Goal: Task Accomplishment & Management: Complete application form

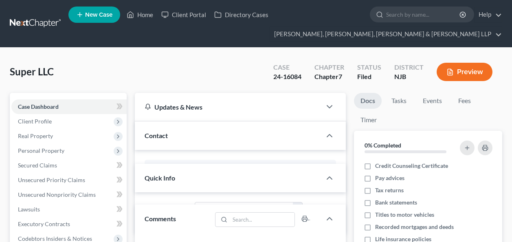
select select "6"
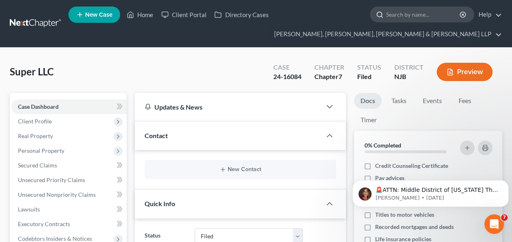
click at [402, 15] on input "search" at bounding box center [423, 14] width 75 height 15
paste input "[PERSON_NAME]"
click at [402, 15] on input "[PERSON_NAME]" at bounding box center [423, 14] width 75 height 15
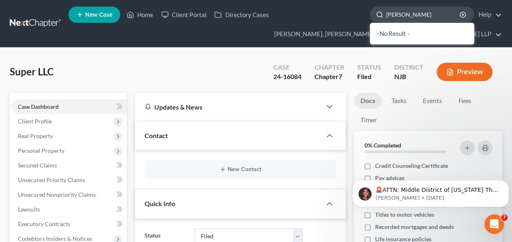
click at [421, 16] on input "[PERSON_NAME]" at bounding box center [423, 14] width 75 height 15
type input "[PERSON_NAME]"
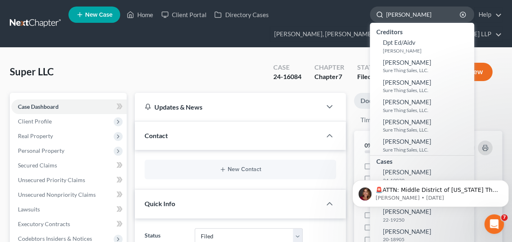
click at [404, 16] on input "[PERSON_NAME]" at bounding box center [423, 14] width 75 height 15
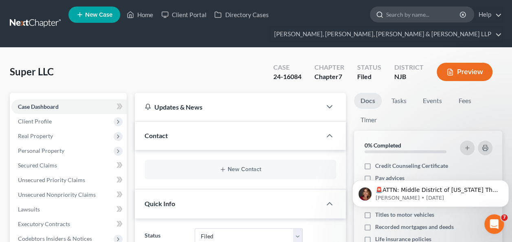
paste input "[PERSON_NAME]"
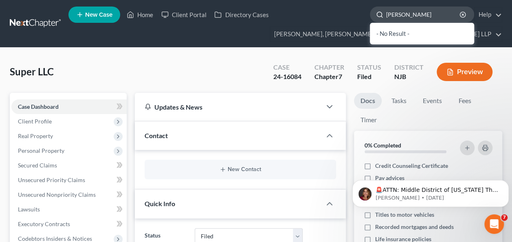
click at [400, 14] on input "[PERSON_NAME]" at bounding box center [423, 14] width 75 height 15
type input "Katkza"
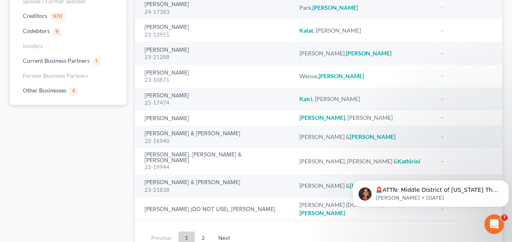
scroll to position [129, 0]
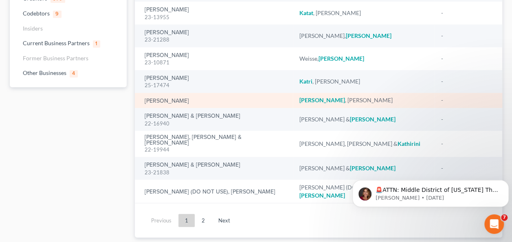
click at [160, 96] on div "[PERSON_NAME]" at bounding box center [216, 100] width 142 height 8
click at [165, 98] on link "[PERSON_NAME]" at bounding box center [167, 101] width 44 height 6
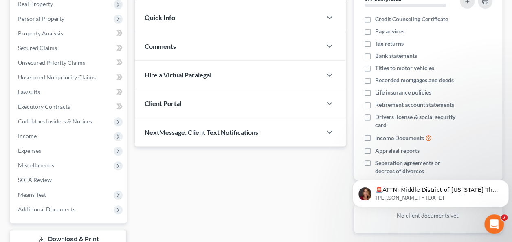
scroll to position [148, 0]
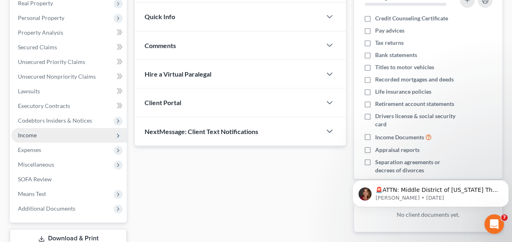
click at [64, 135] on span "Income" at bounding box center [68, 135] width 115 height 15
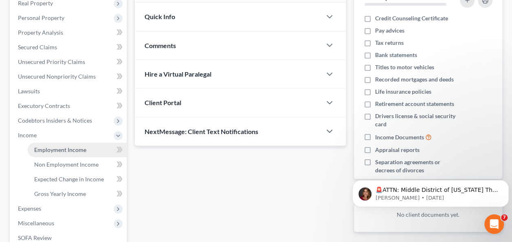
click at [73, 148] on span "Employment Income" at bounding box center [60, 149] width 52 height 7
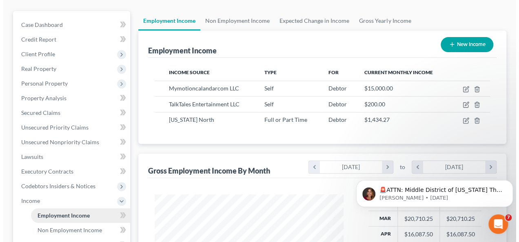
scroll to position [86, 0]
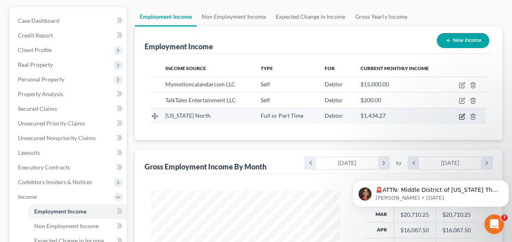
click at [464, 117] on icon "button" at bounding box center [462, 116] width 7 height 7
select select "0"
select select "35"
select select "2"
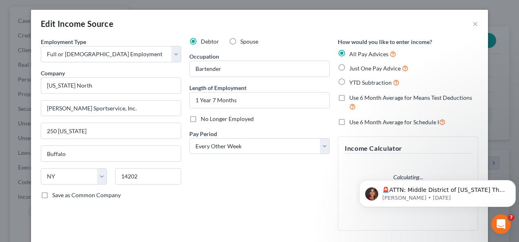
scroll to position [75, 0]
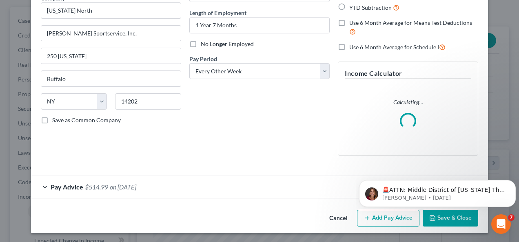
click at [184, 185] on div "Pay Advice $514.99 on [DATE]" at bounding box center [243, 187] width 424 height 22
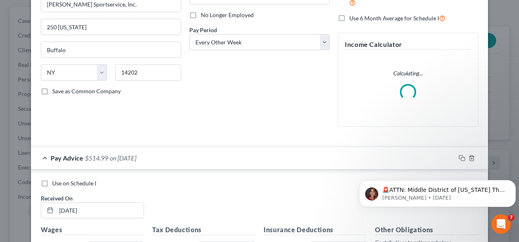
scroll to position [112, 0]
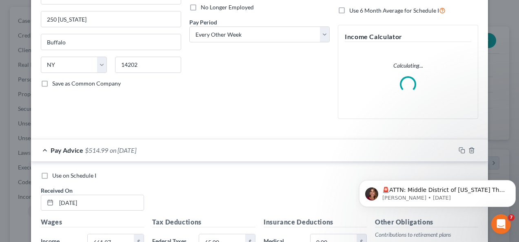
click at [228, 148] on div "Pay Advice $514.99 on [DATE]" at bounding box center [243, 150] width 424 height 22
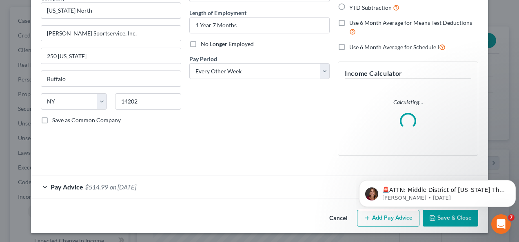
click at [215, 185] on div "Pay Advice $514.99 on [DATE]" at bounding box center [243, 187] width 424 height 22
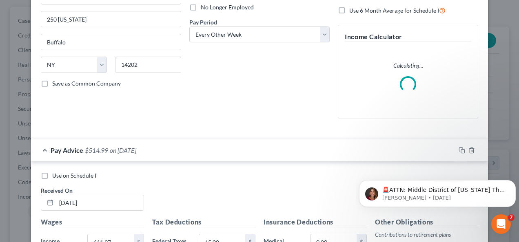
click at [216, 159] on div "Pay Advice $514.99 on [DATE]" at bounding box center [243, 150] width 424 height 22
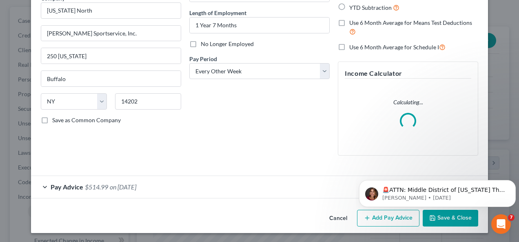
click at [197, 192] on div "Pay Advice $514.99 on [DATE]" at bounding box center [243, 187] width 424 height 22
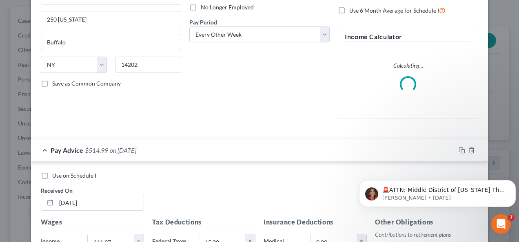
click at [230, 151] on div "Pay Advice $514.99 on [DATE]" at bounding box center [243, 150] width 424 height 22
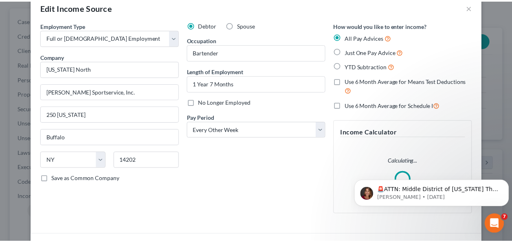
scroll to position [0, 0]
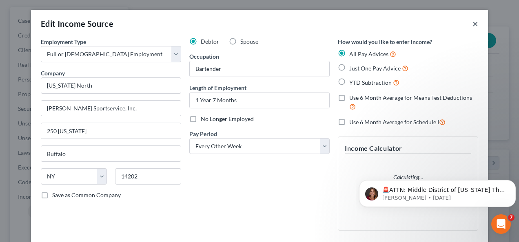
click at [474, 25] on button "×" at bounding box center [475, 24] width 6 height 10
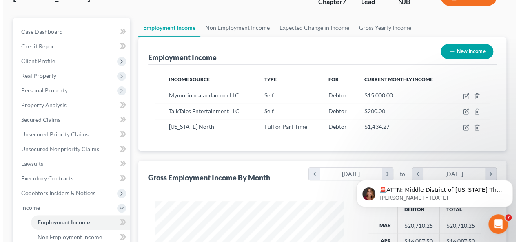
scroll to position [47, 0]
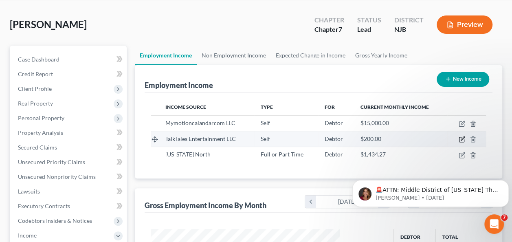
click at [462, 139] on icon "button" at bounding box center [463, 139] width 4 height 4
select select "1"
select select "0"
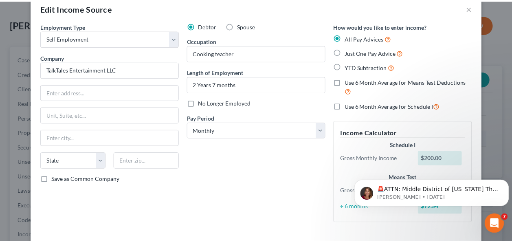
scroll to position [0, 0]
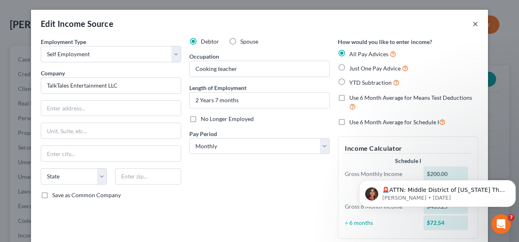
click at [475, 26] on button "×" at bounding box center [475, 24] width 6 height 10
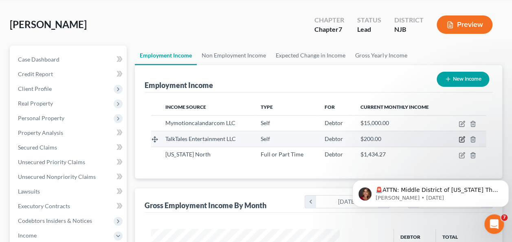
click at [460, 138] on icon "button" at bounding box center [462, 139] width 7 height 7
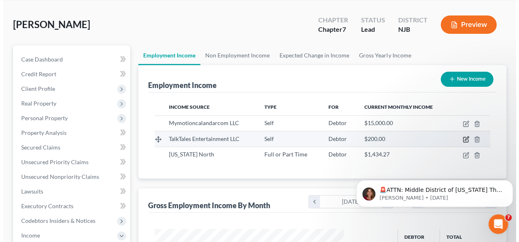
scroll to position [145, 208]
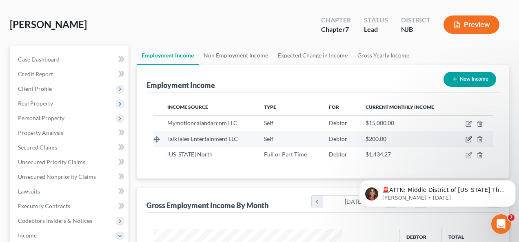
select select "1"
select select "0"
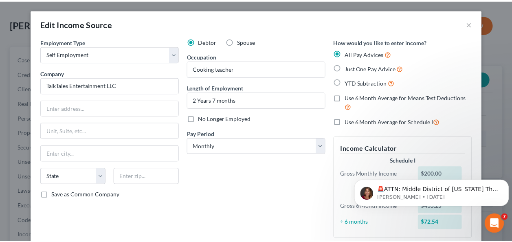
scroll to position [0, 0]
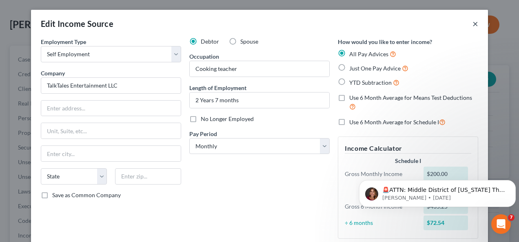
click at [474, 27] on button "×" at bounding box center [475, 24] width 6 height 10
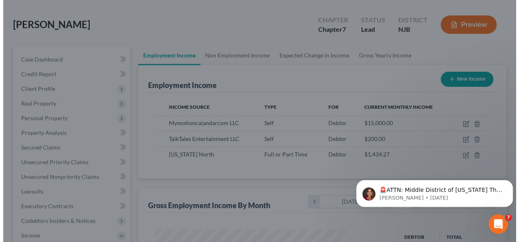
scroll to position [407554, 407494]
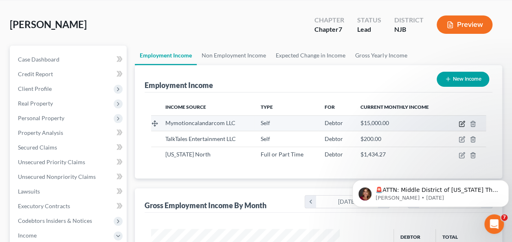
click at [460, 122] on icon "button" at bounding box center [462, 124] width 7 height 7
select select "1"
select select "9"
select select "0"
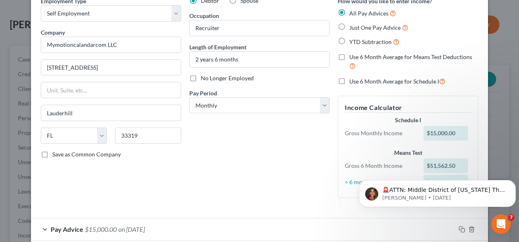
scroll to position [149, 0]
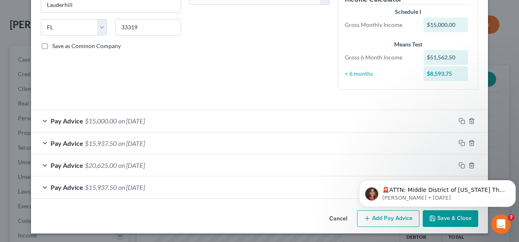
click at [275, 122] on div "Pay Advice $15,000.00 on [DATE]" at bounding box center [243, 121] width 424 height 22
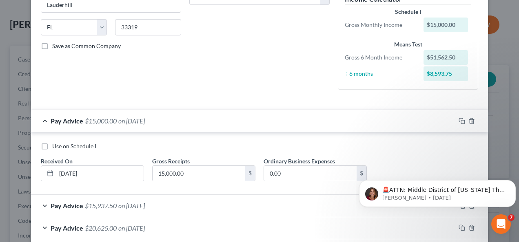
click at [269, 126] on div "Pay Advice $15,000.00 on [DATE]" at bounding box center [243, 121] width 424 height 22
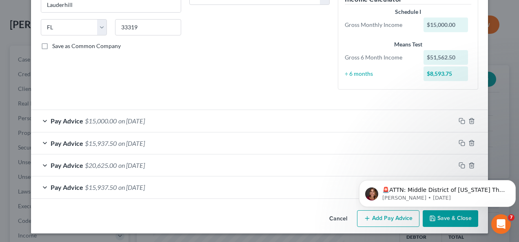
click at [274, 121] on div "Pay Advice $15,000.00 on [DATE]" at bounding box center [243, 121] width 424 height 22
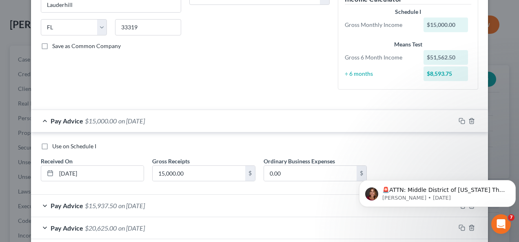
click at [274, 122] on div "Pay Advice $15,000.00 on [DATE]" at bounding box center [243, 121] width 424 height 22
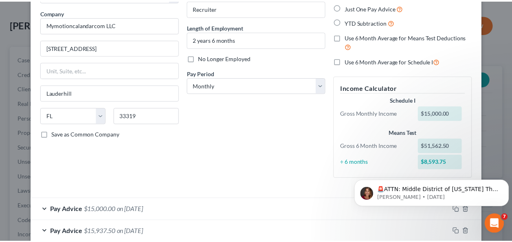
scroll to position [0, 0]
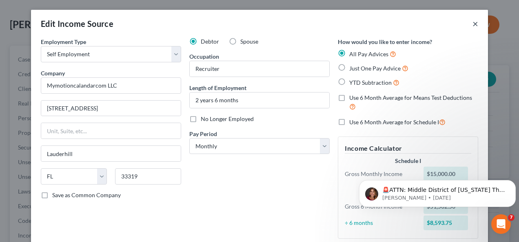
click at [472, 23] on button "×" at bounding box center [475, 24] width 6 height 10
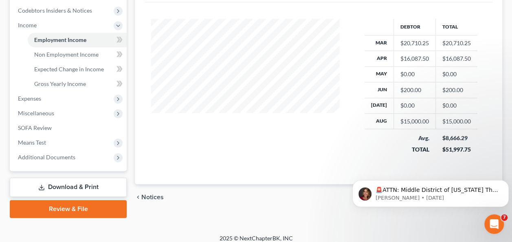
scroll to position [259, 0]
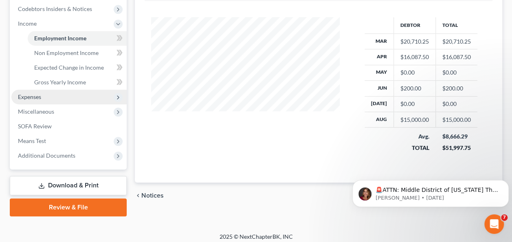
click at [68, 98] on span "Expenses" at bounding box center [68, 97] width 115 height 15
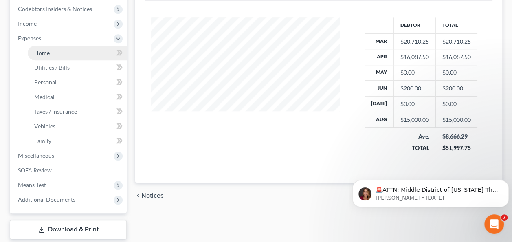
click at [82, 49] on link "Home" at bounding box center [77, 53] width 99 height 15
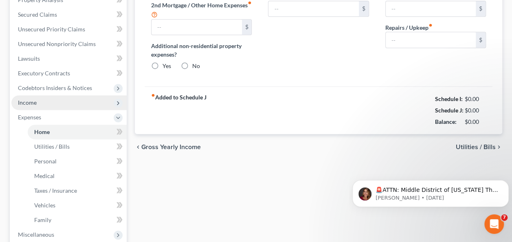
click at [64, 95] on span "Income" at bounding box center [68, 102] width 115 height 15
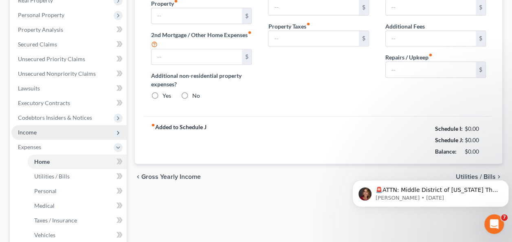
type input "1,100.00"
type input "0.00"
radio input "true"
type input "0.00"
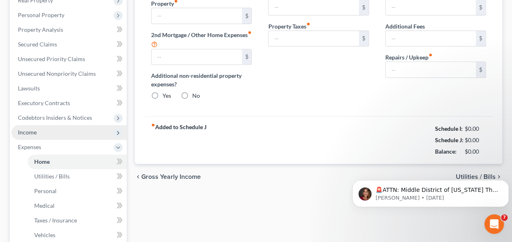
type input "0.00"
type input "100.00"
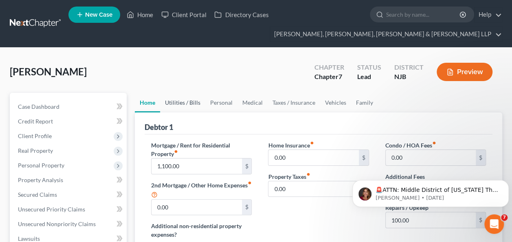
click at [183, 104] on link "Utilities / Bills" at bounding box center [182, 103] width 45 height 20
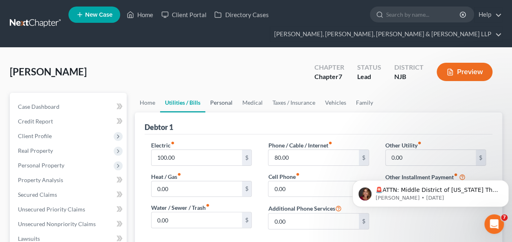
click at [224, 99] on link "Personal" at bounding box center [221, 103] width 32 height 20
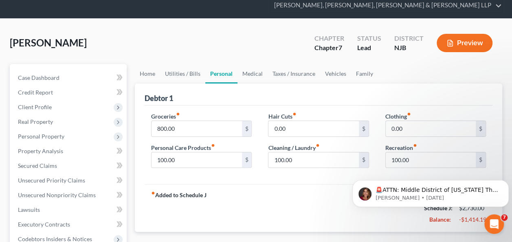
scroll to position [26, 0]
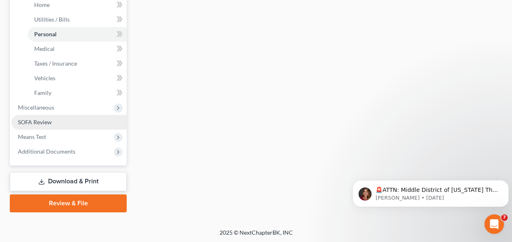
click at [69, 123] on link "SOFA Review" at bounding box center [68, 122] width 115 height 15
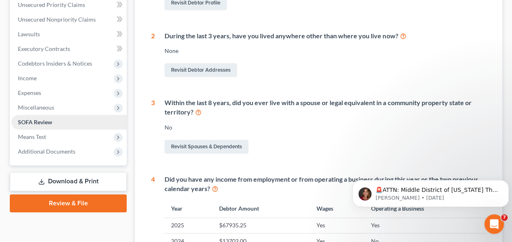
scroll to position [258, 0]
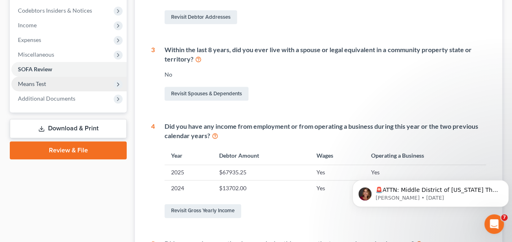
click at [69, 82] on span "Means Test" at bounding box center [68, 84] width 115 height 15
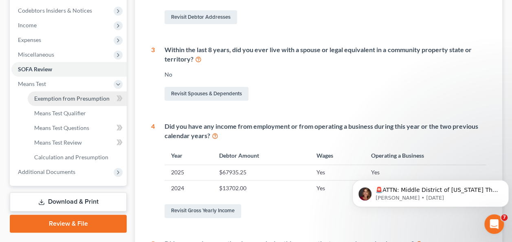
click at [65, 98] on span "Exemption from Presumption" at bounding box center [71, 98] width 75 height 7
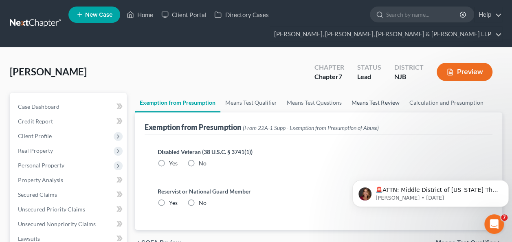
click at [381, 104] on link "Means Test Review" at bounding box center [375, 103] width 57 height 20
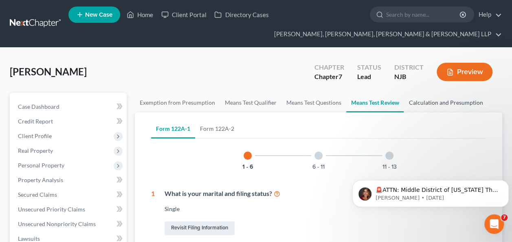
click at [444, 105] on link "Calculation and Presumption" at bounding box center [446, 103] width 84 height 20
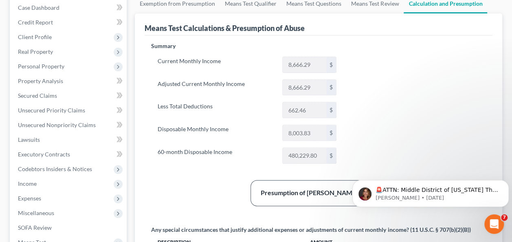
scroll to position [101, 0]
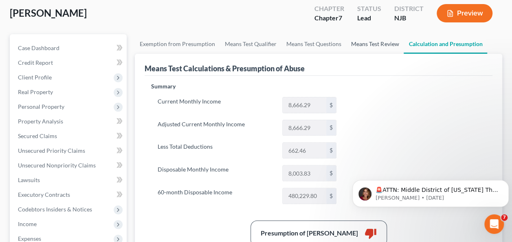
click at [383, 48] on link "Means Test Review" at bounding box center [375, 44] width 57 height 20
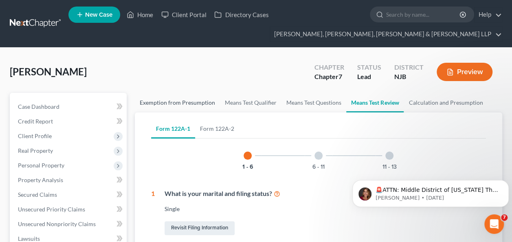
click at [191, 100] on link "Exemption from Presumption" at bounding box center [177, 103] width 85 height 20
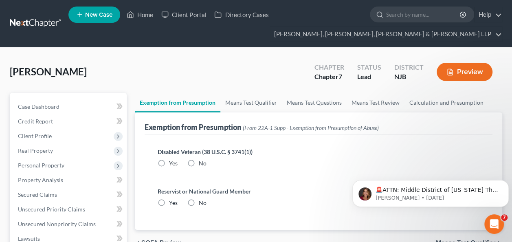
radio input "true"
click at [240, 102] on link "Means Test Qualifier" at bounding box center [252, 103] width 62 height 20
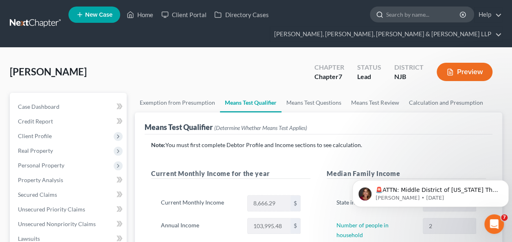
click at [404, 18] on input "search" at bounding box center [423, 14] width 75 height 15
type input "[PERSON_NAME]"
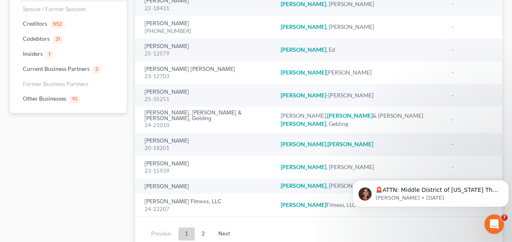
scroll to position [114, 0]
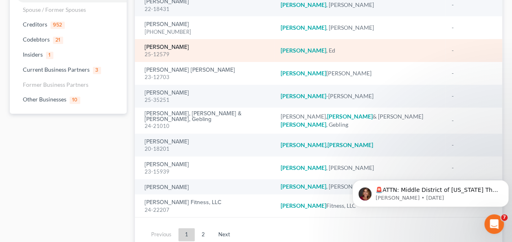
click at [160, 44] on link "[PERSON_NAME]" at bounding box center [167, 47] width 44 height 6
click at [148, 44] on link "[PERSON_NAME]" at bounding box center [167, 47] width 44 height 6
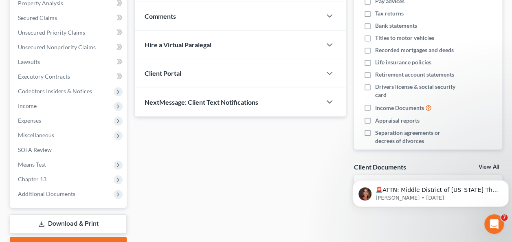
scroll to position [183, 0]
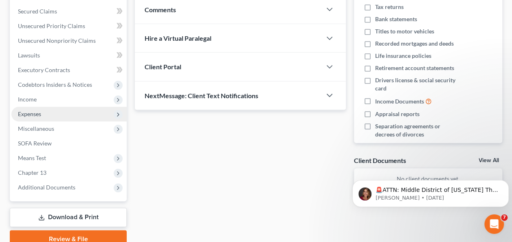
click at [44, 113] on span "Expenses" at bounding box center [68, 114] width 115 height 15
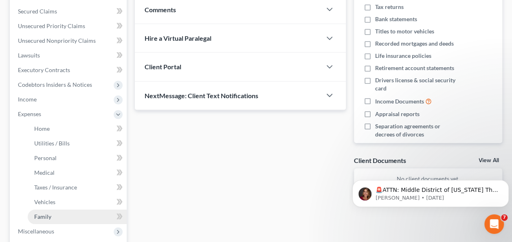
click at [53, 214] on link "Family" at bounding box center [77, 217] width 99 height 15
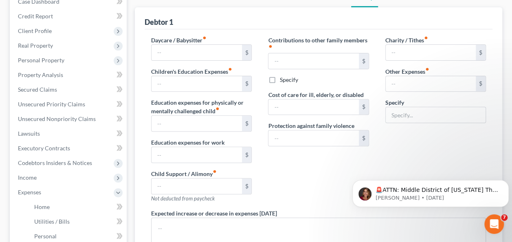
type input "0.00"
type input "298.00"
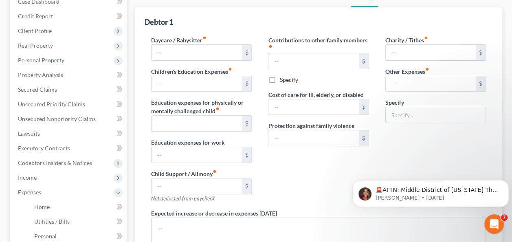
type input "0.00"
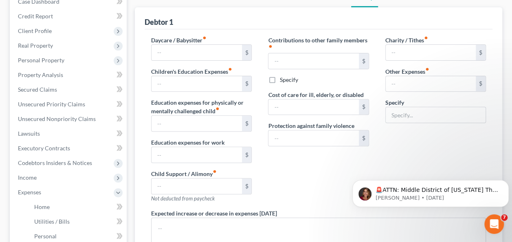
type textarea "Debtor is expected to pay taxes on the income."
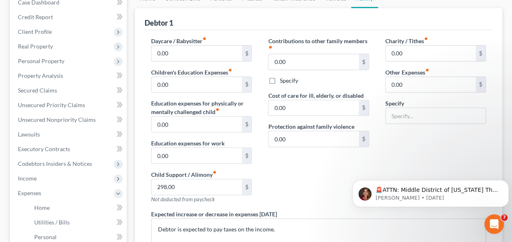
radio input "true"
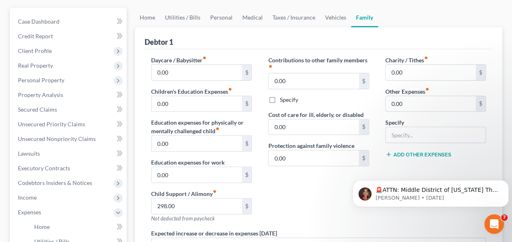
scroll to position [85, 0]
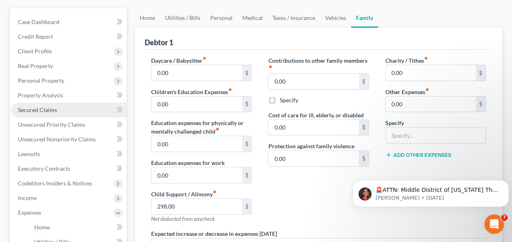
click at [55, 113] on link "Secured Claims" at bounding box center [68, 110] width 115 height 15
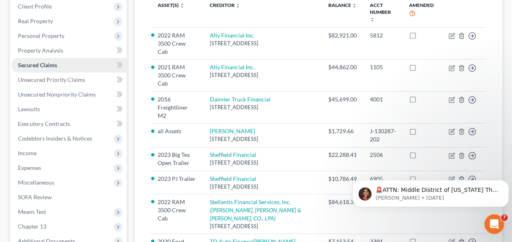
scroll to position [136, 0]
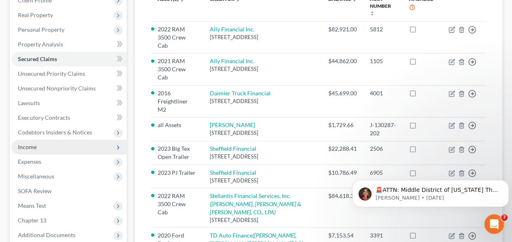
click at [55, 143] on span "Income" at bounding box center [68, 147] width 115 height 15
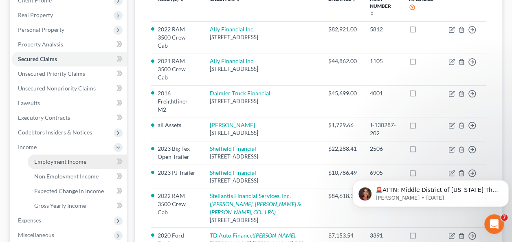
click at [82, 162] on span "Employment Income" at bounding box center [60, 161] width 52 height 7
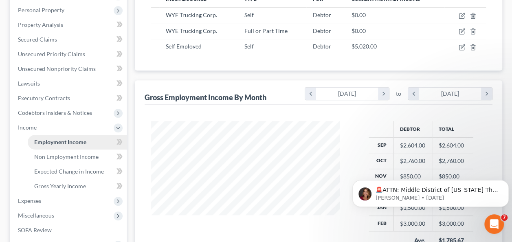
scroll to position [156, 0]
click at [51, 202] on span "Expenses" at bounding box center [68, 200] width 115 height 15
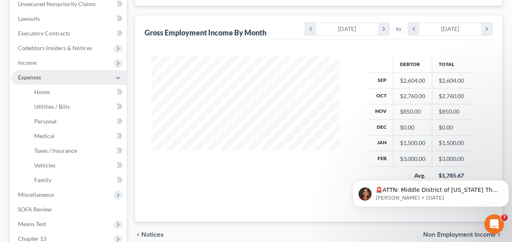
scroll to position [232, 0]
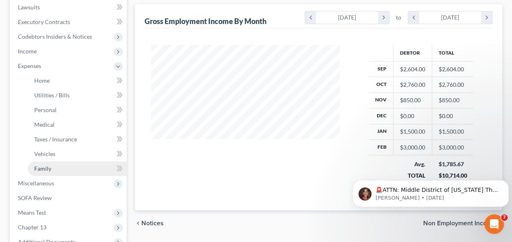
click at [60, 175] on link "Family" at bounding box center [77, 168] width 99 height 15
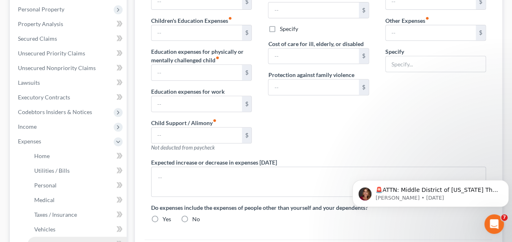
type input "0.00"
type input "298.00"
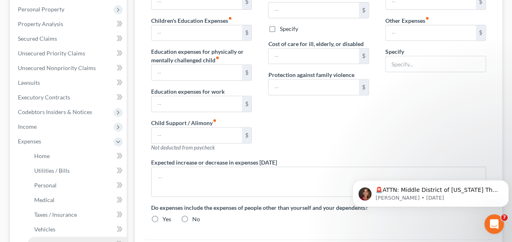
type input "0.00"
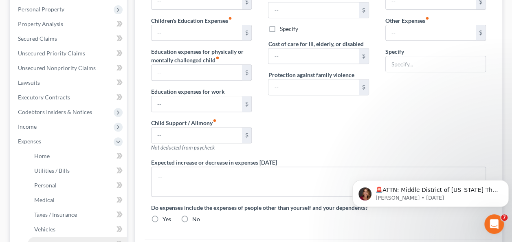
type textarea "Debtor is expected to pay taxes on the income."
radio input "true"
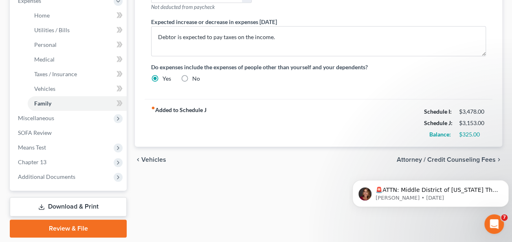
scroll to position [226, 0]
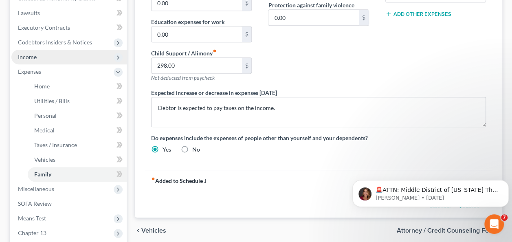
click at [43, 55] on span "Income" at bounding box center [68, 57] width 115 height 15
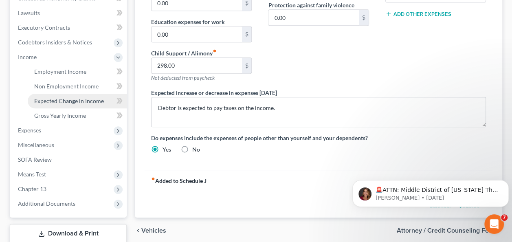
click at [64, 97] on span "Expected Change in Income" at bounding box center [69, 100] width 70 height 7
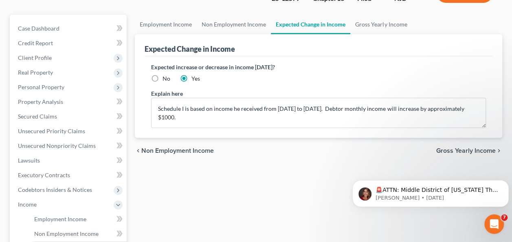
scroll to position [80, 0]
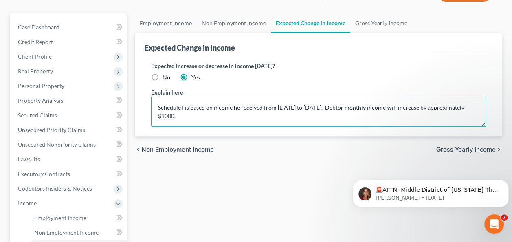
click at [425, 103] on textarea "Schedule I is based on income he received from [DATE] to [DATE]. Debtor monthly…" at bounding box center [318, 112] width 335 height 30
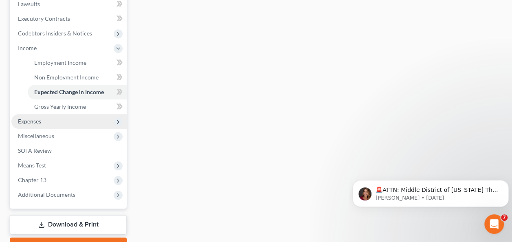
click at [60, 117] on span "Expenses" at bounding box center [68, 121] width 115 height 15
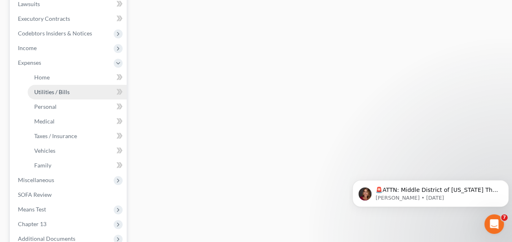
click at [80, 87] on link "Utilities / Bills" at bounding box center [77, 92] width 99 height 15
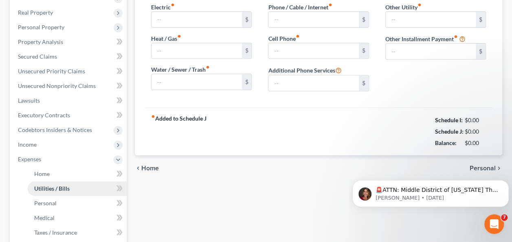
type input "250.00"
type input "50.00"
type input "200.00"
type input "0.00"
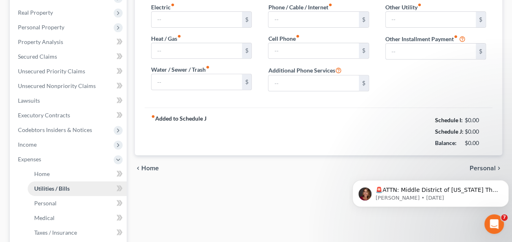
type input "0.00"
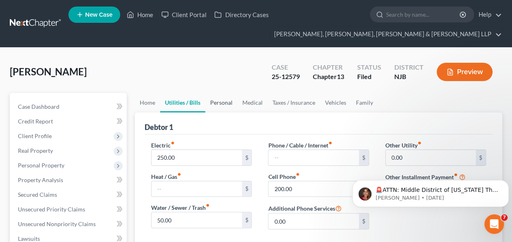
click at [216, 107] on link "Personal" at bounding box center [221, 103] width 32 height 20
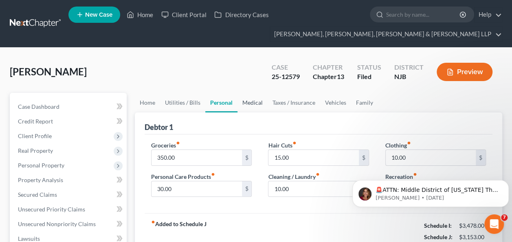
click at [258, 96] on link "Medical" at bounding box center [253, 103] width 30 height 20
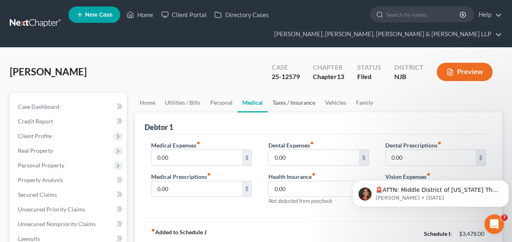
click at [305, 105] on link "Taxes / Insurance" at bounding box center [294, 103] width 53 height 20
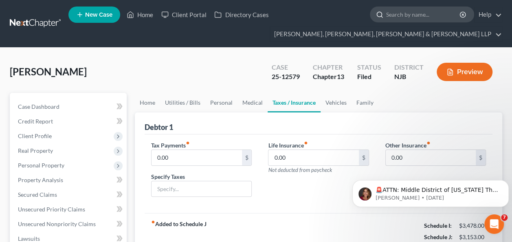
click at [424, 15] on input "search" at bounding box center [423, 14] width 75 height 15
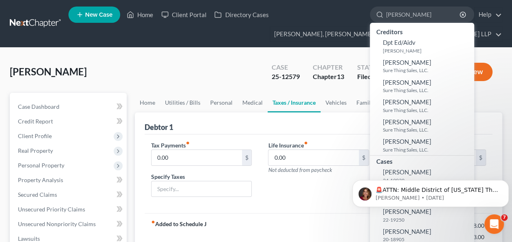
type input "[PERSON_NAME]"
click at [408, 13] on input "[PERSON_NAME]" at bounding box center [423, 14] width 75 height 15
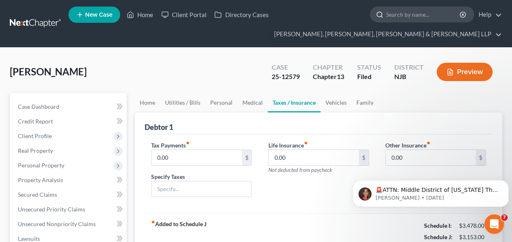
paste input "edwardkatzka"
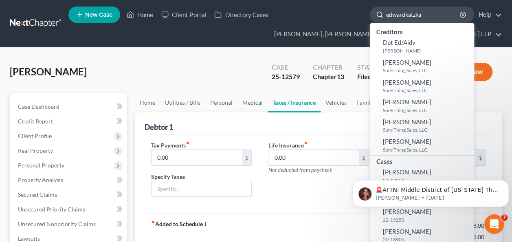
type input "[PERSON_NAME]"
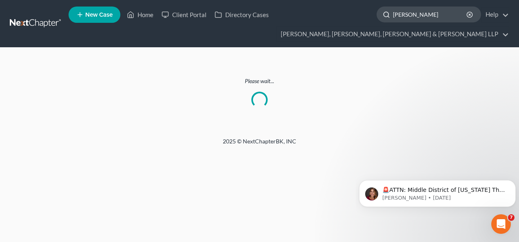
click at [404, 17] on input "[PERSON_NAME]" at bounding box center [430, 14] width 75 height 15
click at [406, 12] on input "[PERSON_NAME]" at bounding box center [430, 14] width 75 height 15
drag, startPoint x: 406, startPoint y: 12, endPoint x: 402, endPoint y: 11, distance: 5.0
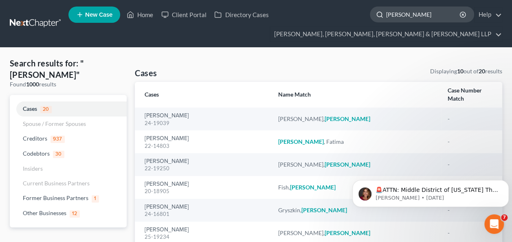
click at [413, 16] on input "[PERSON_NAME]" at bounding box center [423, 14] width 75 height 15
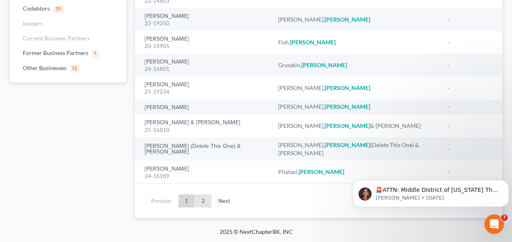
click at [203, 203] on link "2" at bounding box center [203, 200] width 16 height 13
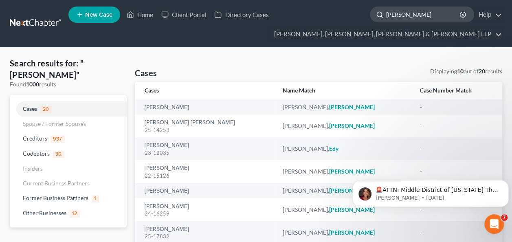
click at [418, 8] on input "[PERSON_NAME]" at bounding box center [423, 14] width 75 height 15
click at [399, 13] on input "[PERSON_NAME]" at bounding box center [423, 14] width 75 height 15
paste input "Katkza"
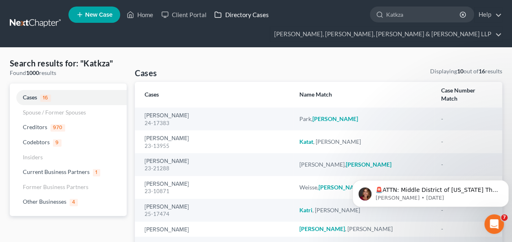
type input "Katkza"
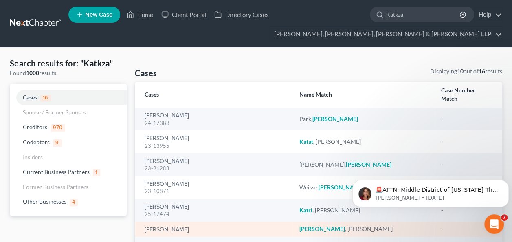
click at [173, 225] on div "[PERSON_NAME]" at bounding box center [216, 229] width 142 height 8
click at [173, 227] on link "[PERSON_NAME]" at bounding box center [167, 230] width 44 height 6
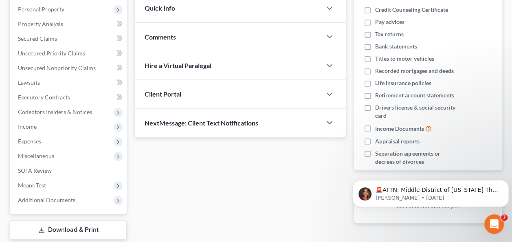
scroll to position [167, 0]
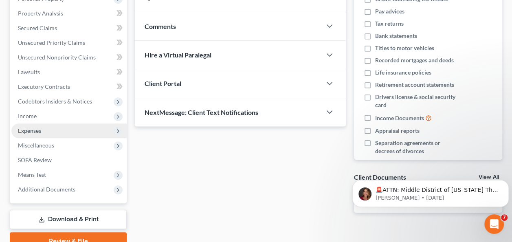
click at [67, 130] on span "Expenses" at bounding box center [68, 131] width 115 height 15
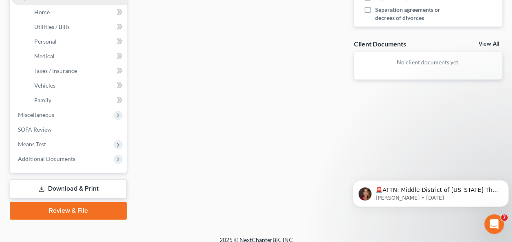
scroll to position [301, 0]
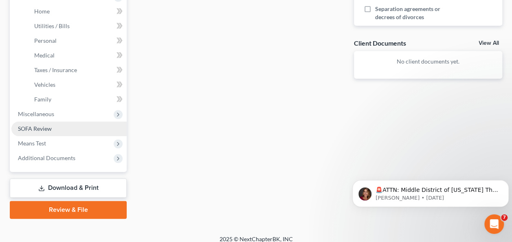
click at [71, 128] on link "SOFA Review" at bounding box center [68, 128] width 115 height 15
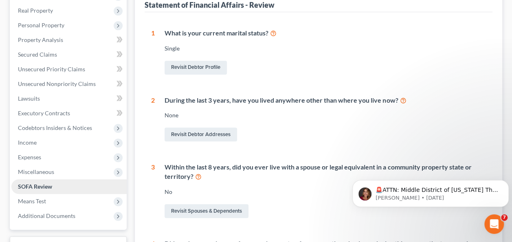
scroll to position [205, 0]
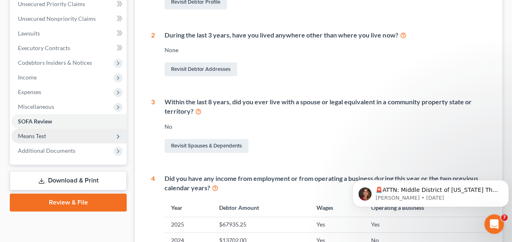
click at [60, 139] on span "Means Test" at bounding box center [68, 136] width 115 height 15
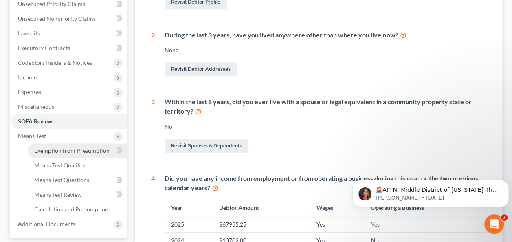
click at [87, 152] on span "Exemption from Presumption" at bounding box center [71, 150] width 75 height 7
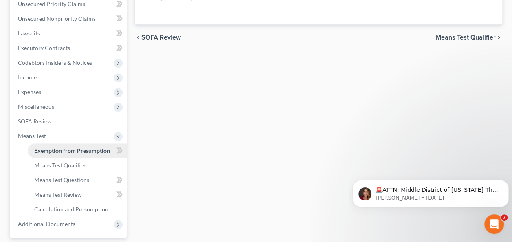
scroll to position [99, 0]
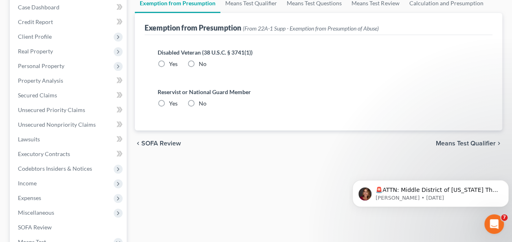
radio input "true"
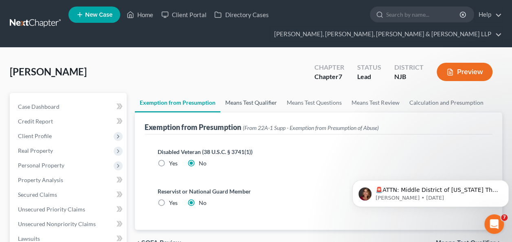
click at [262, 108] on link "Means Test Qualifier" at bounding box center [252, 103] width 62 height 20
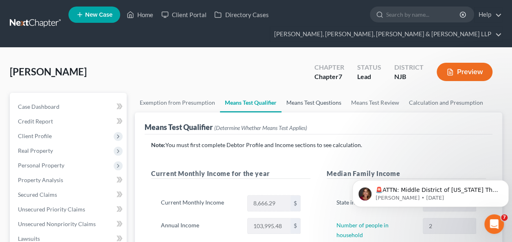
click at [298, 108] on link "Means Test Questions" at bounding box center [314, 103] width 65 height 20
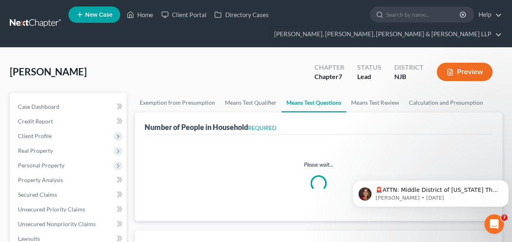
select select "0"
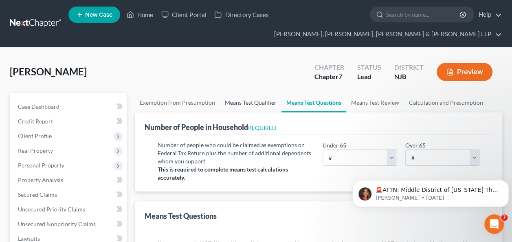
click at [237, 107] on link "Means Test Qualifier" at bounding box center [251, 103] width 62 height 20
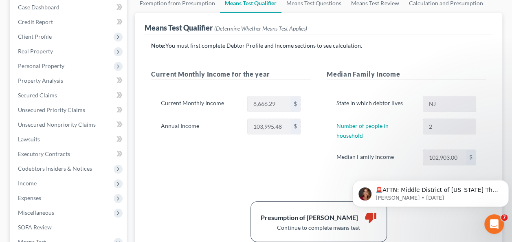
scroll to position [101, 0]
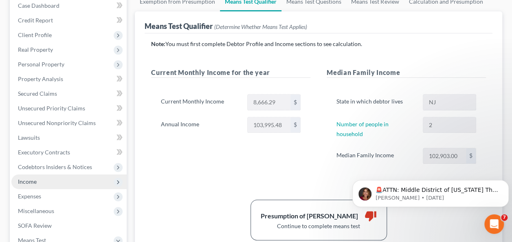
click at [54, 182] on span "Income" at bounding box center [68, 181] width 115 height 15
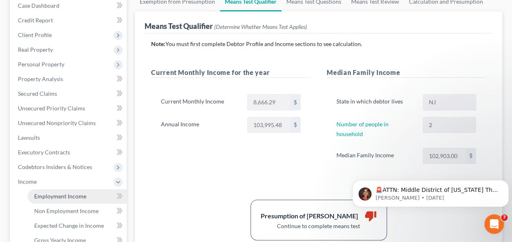
click at [75, 202] on link "Employment Income" at bounding box center [77, 196] width 99 height 15
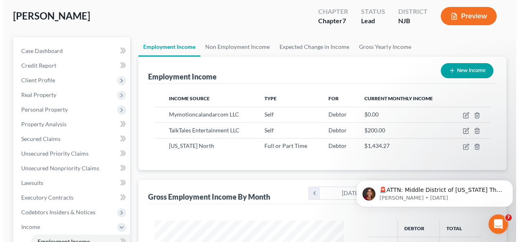
scroll to position [56, 0]
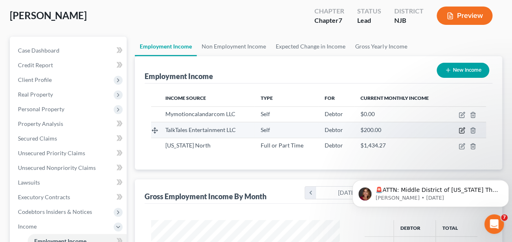
click at [461, 129] on icon "button" at bounding box center [462, 130] width 7 height 7
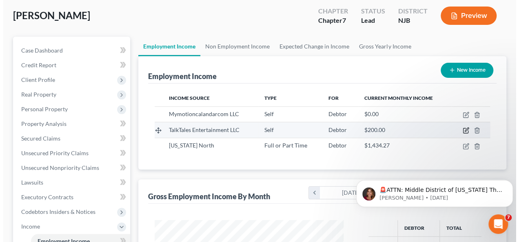
select select "1"
select select "0"
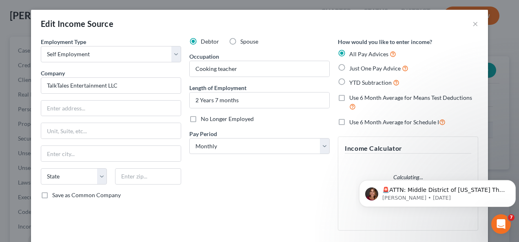
scroll to position [145, 208]
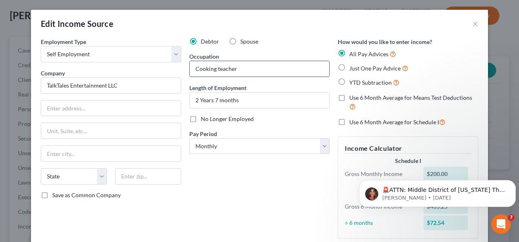
click at [214, 64] on input "Cooking teacher" at bounding box center [259, 68] width 139 height 15
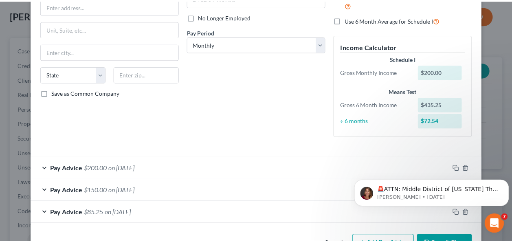
scroll to position [127, 0]
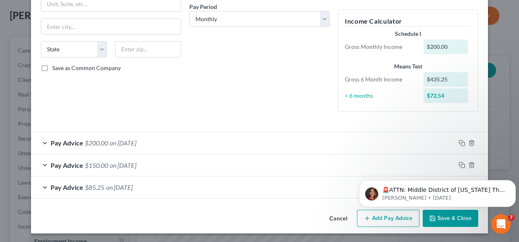
type input "Cocktail teacher"
click at [448, 225] on button "Save & Close" at bounding box center [449, 218] width 55 height 17
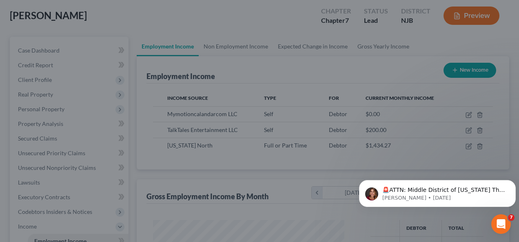
scroll to position [407554, 407494]
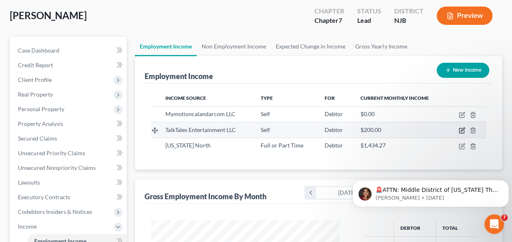
click at [460, 128] on icon "button" at bounding box center [461, 130] width 5 height 5
select select "1"
select select "0"
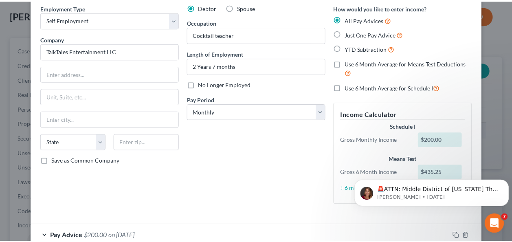
scroll to position [0, 0]
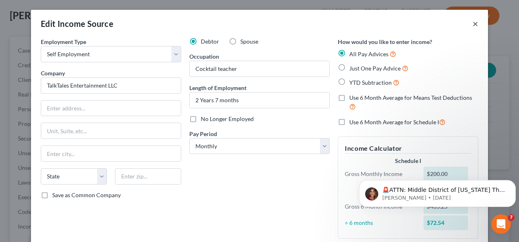
click at [473, 19] on button "×" at bounding box center [475, 24] width 6 height 10
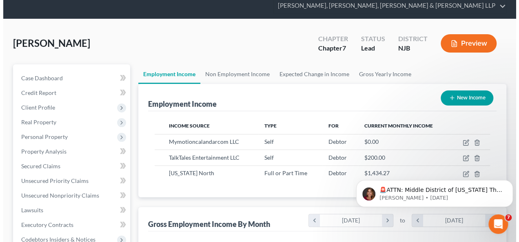
scroll to position [29, 0]
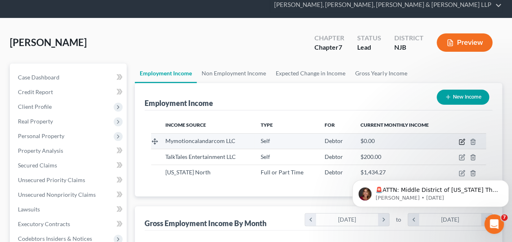
click at [463, 140] on icon "button" at bounding box center [462, 142] width 7 height 7
select select "1"
select select "9"
select select "0"
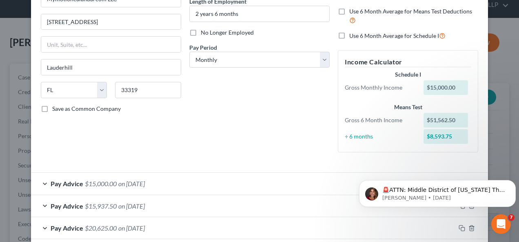
scroll to position [149, 0]
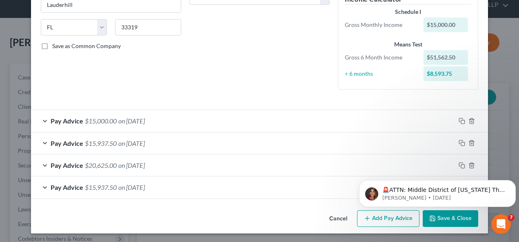
click at [252, 117] on div "Pay Advice $15,000.00 on [DATE]" at bounding box center [243, 121] width 424 height 22
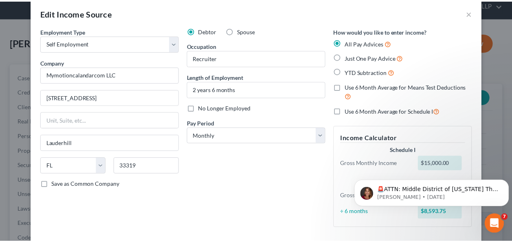
scroll to position [0, 0]
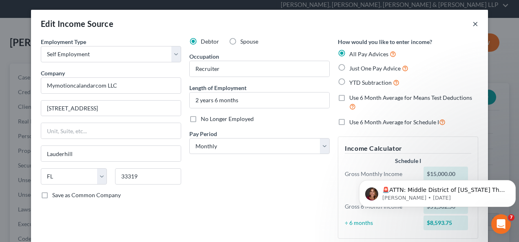
click at [474, 23] on button "×" at bounding box center [475, 24] width 6 height 10
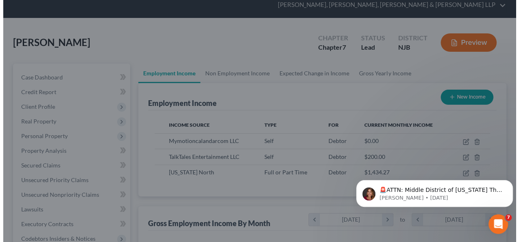
scroll to position [407554, 407494]
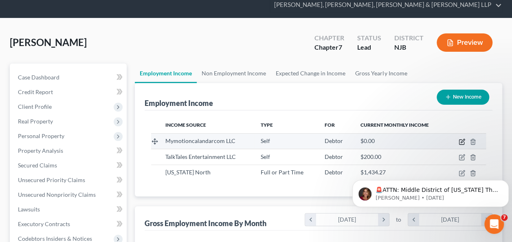
click at [463, 139] on icon "button" at bounding box center [463, 141] width 4 height 4
select select "1"
select select "9"
select select "0"
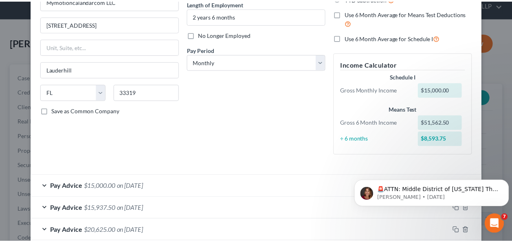
scroll to position [0, 0]
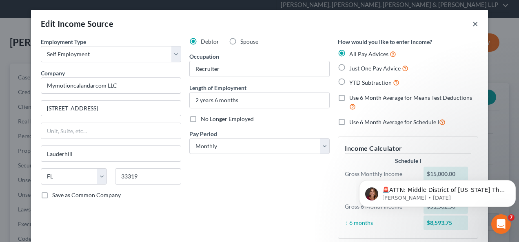
click at [473, 21] on button "×" at bounding box center [475, 24] width 6 height 10
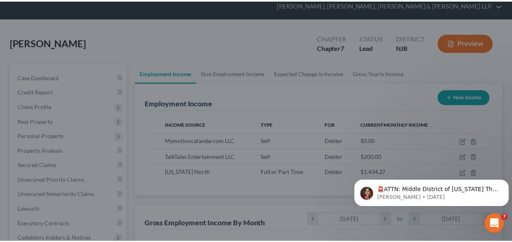
scroll to position [407554, 407494]
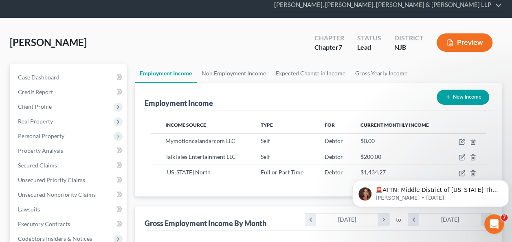
click at [221, 87] on div "Employment Income New Income" at bounding box center [319, 96] width 348 height 27
click at [240, 77] on link "Non Employment Income" at bounding box center [234, 74] width 74 height 20
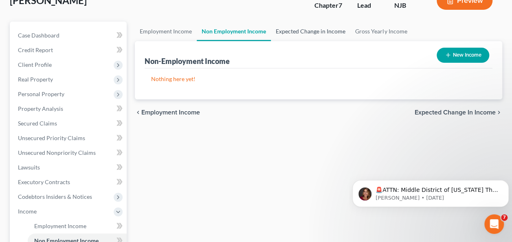
click at [292, 35] on link "Expected Change in Income" at bounding box center [311, 32] width 80 height 20
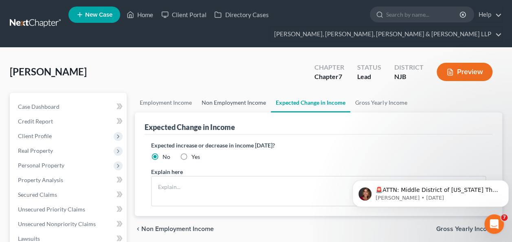
click at [238, 104] on link "Non Employment Income" at bounding box center [234, 103] width 74 height 20
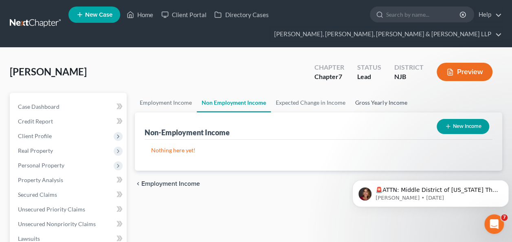
click at [366, 106] on link "Gross Yearly Income" at bounding box center [382, 103] width 62 height 20
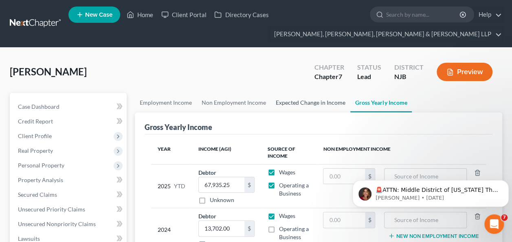
click at [331, 101] on link "Expected Change in Income" at bounding box center [311, 103] width 80 height 20
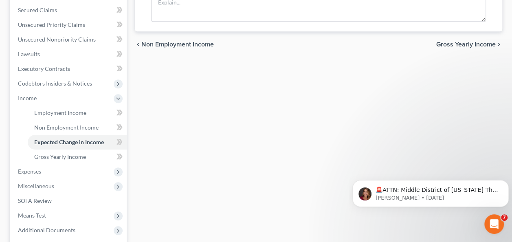
scroll to position [192, 0]
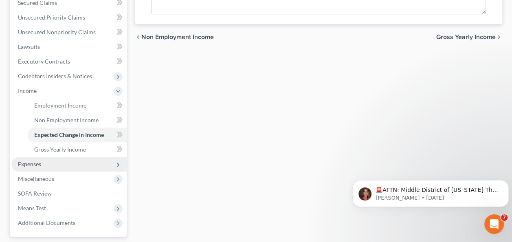
click at [39, 168] on span "Expenses" at bounding box center [68, 164] width 115 height 15
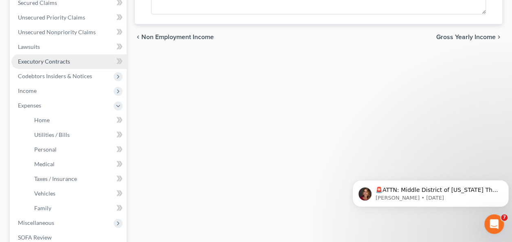
click at [60, 64] on link "Executory Contracts" at bounding box center [68, 61] width 115 height 15
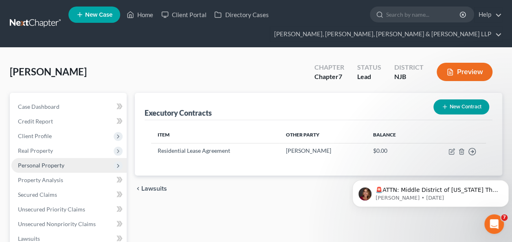
click at [55, 166] on span "Personal Property" at bounding box center [41, 165] width 46 height 7
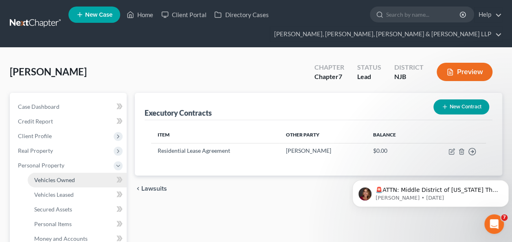
click at [55, 186] on link "Vehicles Owned" at bounding box center [77, 180] width 99 height 15
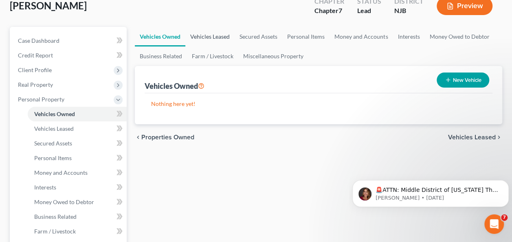
click at [210, 31] on link "Vehicles Leased" at bounding box center [210, 37] width 49 height 20
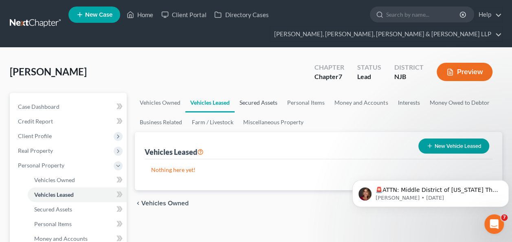
click at [263, 102] on link "Secured Assets" at bounding box center [259, 103] width 48 height 20
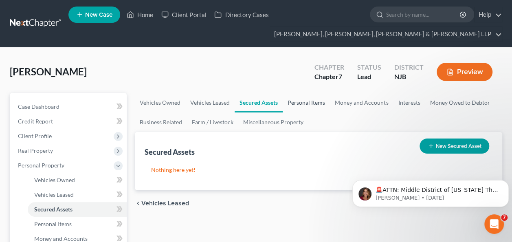
click at [298, 99] on link "Personal Items" at bounding box center [306, 103] width 47 height 20
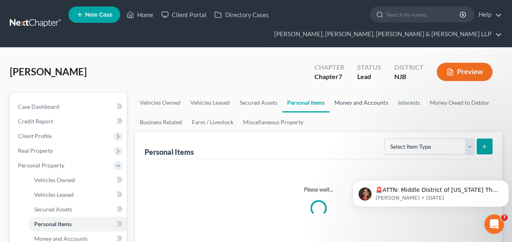
click at [345, 100] on link "Money and Accounts" at bounding box center [361, 103] width 63 height 20
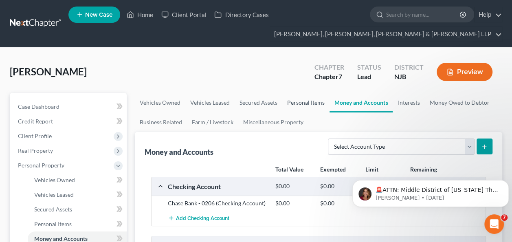
click at [307, 95] on link "Personal Items" at bounding box center [306, 103] width 47 height 20
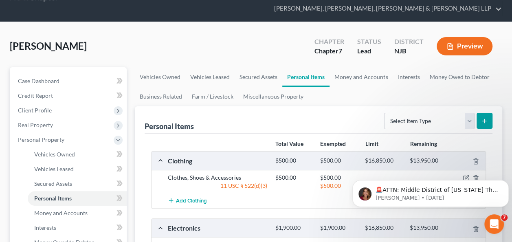
scroll to position [66, 0]
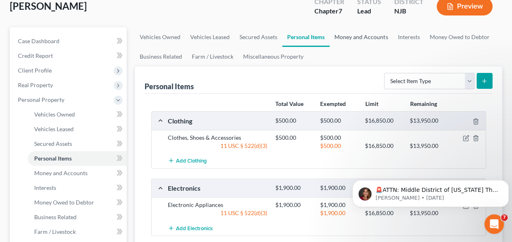
click at [345, 40] on link "Money and Accounts" at bounding box center [361, 37] width 63 height 20
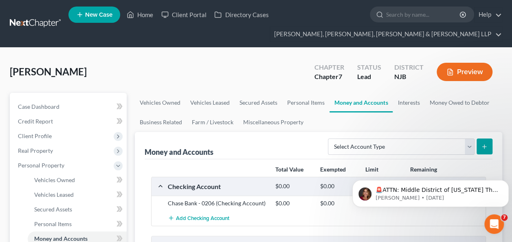
click at [30, 73] on span "[PERSON_NAME]" at bounding box center [48, 72] width 77 height 12
copy span "[PERSON_NAME]"
